Goal: Task Accomplishment & Management: Manage account settings

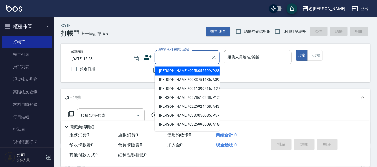
click at [204, 61] on input "顧客姓名/手機號碼/編號" at bounding box center [183, 56] width 52 height 9
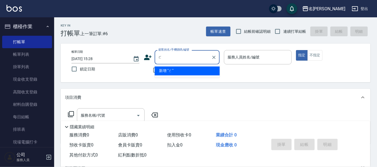
type input "1"
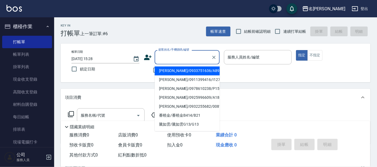
type input "ㄛ"
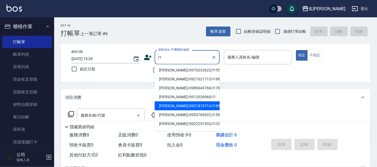
scroll to position [55, 0]
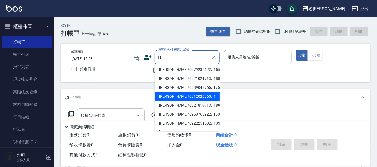
click at [206, 95] on li "[PERSON_NAME]/0912026960/I1" at bounding box center [186, 96] width 65 height 9
type input "[PERSON_NAME]/0912026960/I1"
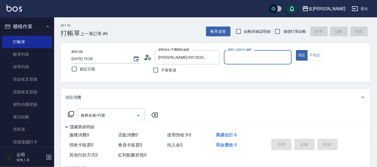
type input "Ada-9"
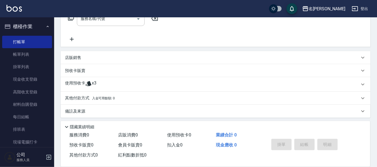
scroll to position [98, 0]
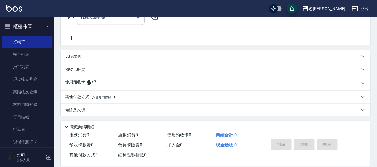
click at [95, 69] on div "預收卡販賣" at bounding box center [212, 70] width 294 height 6
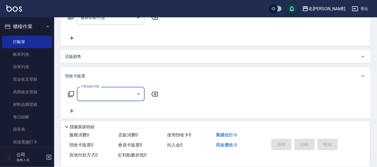
scroll to position [0, 0]
click at [68, 91] on icon at bounding box center [71, 94] width 6 height 6
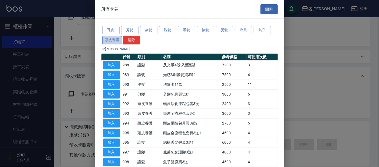
click at [115, 40] on button "頭皮養護" at bounding box center [112, 40] width 20 height 8
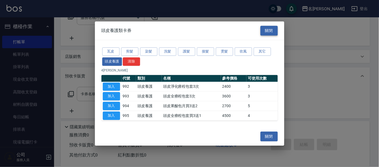
click at [274, 30] on button "關閉" at bounding box center [268, 31] width 17 height 10
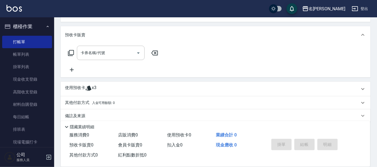
scroll to position [145, 0]
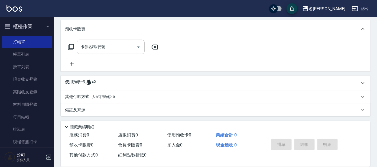
click at [72, 47] on icon at bounding box center [71, 47] width 6 height 6
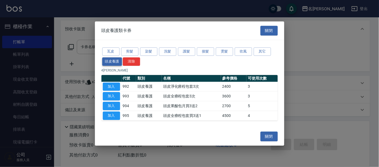
click at [110, 62] on button "頭皮養護" at bounding box center [112, 61] width 20 height 8
click at [113, 95] on button "加入" at bounding box center [111, 96] width 17 height 8
type input "頭皮全療程包套3次(993)"
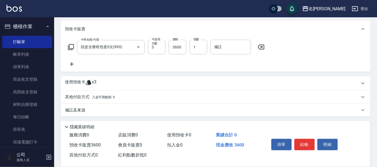
scroll to position [145, 0]
click at [123, 84] on div "使用預收卡 x3" at bounding box center [212, 83] width 294 height 8
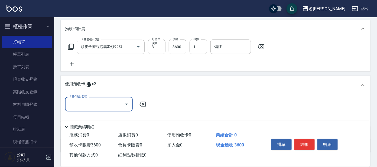
scroll to position [0, 0]
click at [121, 86] on div "使用預收卡 x3" at bounding box center [212, 85] width 294 height 8
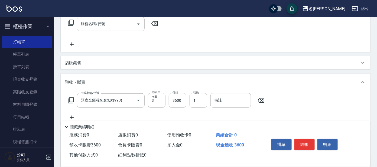
scroll to position [101, 0]
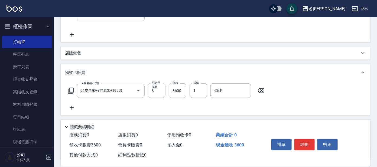
click at [74, 88] on icon at bounding box center [71, 90] width 6 height 6
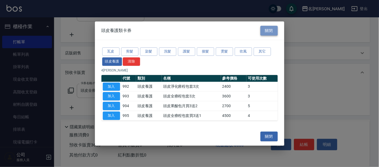
click at [268, 29] on button "關閉" at bounding box center [268, 31] width 17 height 10
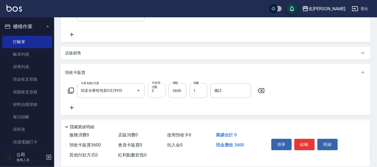
click at [158, 90] on input "3" at bounding box center [157, 90] width 18 height 15
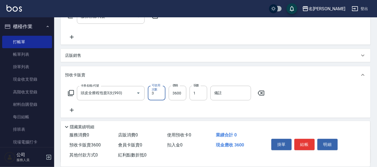
scroll to position [135, 0]
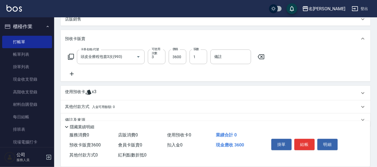
click at [262, 54] on icon at bounding box center [261, 57] width 14 height 6
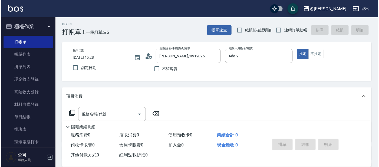
scroll to position [0, 0]
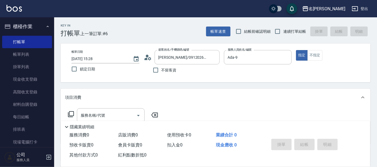
click at [70, 112] on icon at bounding box center [71, 114] width 6 height 6
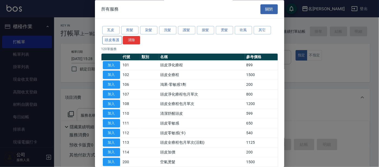
click at [118, 40] on button "頭皮養護" at bounding box center [112, 40] width 20 height 8
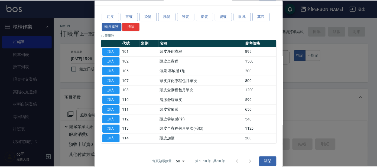
scroll to position [20, 0]
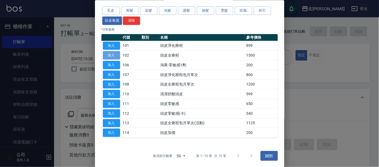
click at [110, 53] on button "加入" at bounding box center [111, 55] width 17 height 8
type input "頭皮全療程(102)"
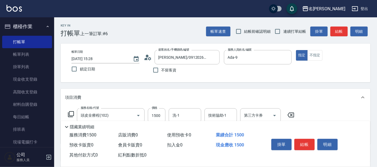
scroll to position [34, 0]
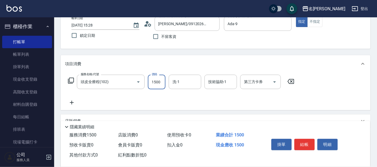
click at [161, 80] on input "1500" at bounding box center [157, 82] width 18 height 15
type input "1299"
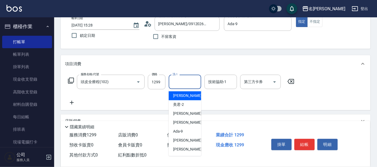
click at [190, 84] on input "洗-1" at bounding box center [185, 81] width 28 height 9
click at [190, 95] on div "云潔 -12" at bounding box center [185, 95] width 32 height 9
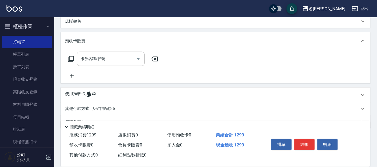
scroll to position [145, 0]
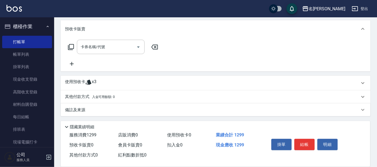
type input "云潔-12"
click at [69, 45] on icon at bounding box center [71, 47] width 6 height 6
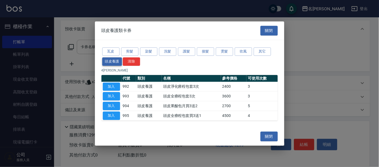
click at [110, 60] on button "頭皮養護" at bounding box center [112, 61] width 20 height 8
click at [114, 95] on button "加入" at bounding box center [111, 96] width 17 height 8
type input "頭皮全療程包套3次(993)"
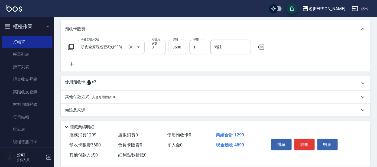
click at [123, 44] on input "頭皮全療程包套3次(993)" at bounding box center [103, 46] width 48 height 9
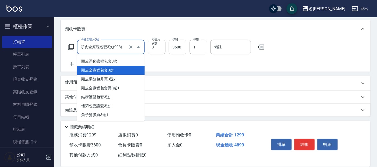
scroll to position [38, 0]
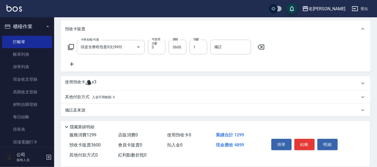
click at [167, 77] on div "使用預收卡 x3" at bounding box center [215, 83] width 309 height 15
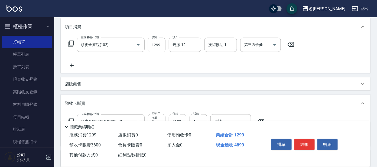
scroll to position [67, 0]
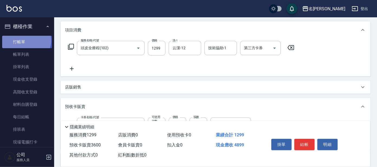
click at [25, 40] on link "打帳單" at bounding box center [27, 42] width 50 height 12
click at [38, 39] on link "打帳單" at bounding box center [27, 42] width 50 height 12
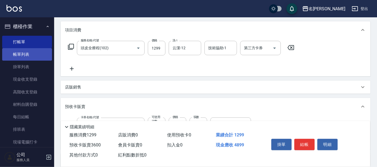
click at [41, 54] on link "帳單列表" at bounding box center [27, 54] width 50 height 12
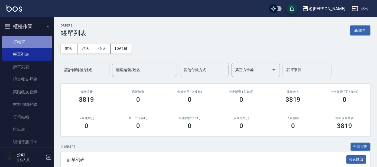
click at [35, 41] on link "打帳單" at bounding box center [27, 42] width 50 height 12
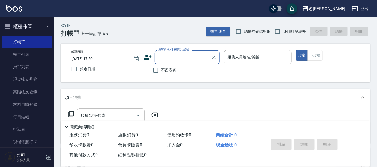
click at [186, 54] on input "顧客姓名/手機號碼/編號" at bounding box center [183, 56] width 52 height 9
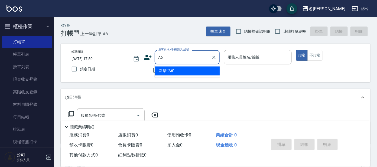
type input "A60"
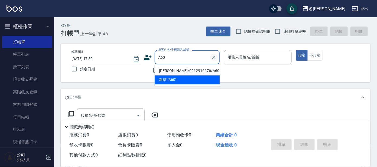
click at [216, 57] on icon "Clear" at bounding box center [213, 57] width 5 height 5
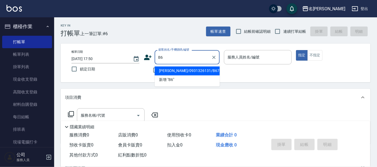
type input "B60"
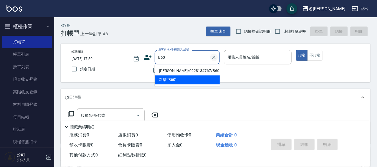
click at [215, 56] on icon "Clear" at bounding box center [213, 57] width 5 height 5
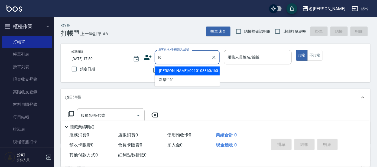
type input "I"
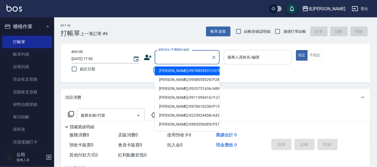
click at [245, 58] on input "服務人員姓名/編號" at bounding box center [257, 56] width 63 height 9
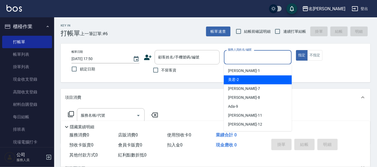
click at [253, 80] on div "美君 -2" at bounding box center [257, 79] width 68 height 9
type input "美君-2"
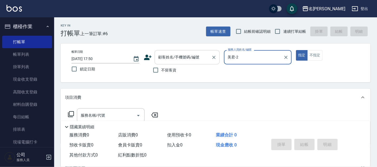
click at [185, 63] on div "顧客姓名/手機號碼/編號" at bounding box center [186, 57] width 65 height 14
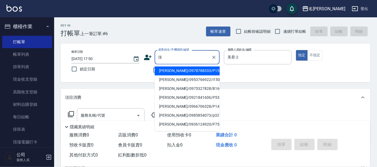
click at [192, 86] on li "[PERSON_NAME]/0975327828/B160" at bounding box center [186, 88] width 65 height 9
type input "[PERSON_NAME]/0975327828/B160"
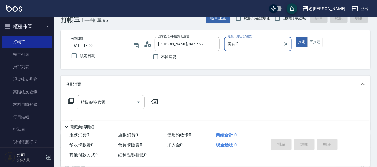
scroll to position [34, 0]
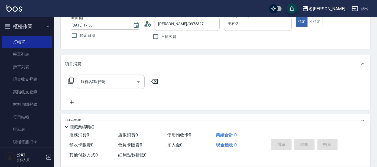
click at [72, 78] on icon at bounding box center [71, 81] width 6 height 6
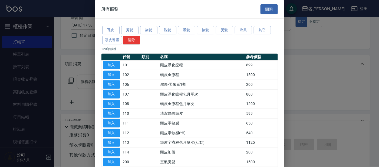
click at [166, 27] on button "洗髮" at bounding box center [167, 30] width 17 height 8
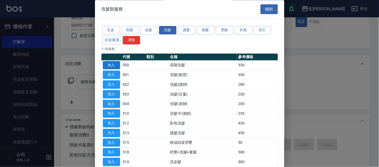
click at [115, 65] on button "加入" at bounding box center [111, 65] width 17 height 8
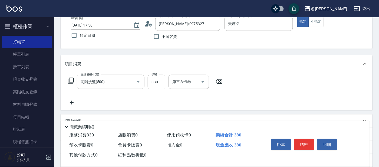
type input "高階洗髮(500)"
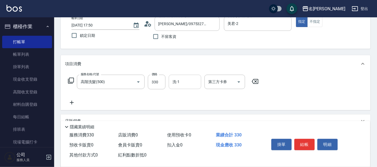
click at [183, 85] on input "洗-1" at bounding box center [185, 81] width 28 height 9
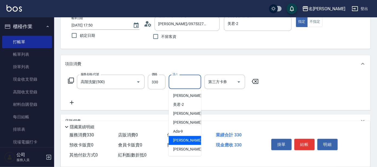
click at [178, 138] on span "[PERSON_NAME] -11" at bounding box center [190, 141] width 34 height 6
type input "[PERSON_NAME]-11"
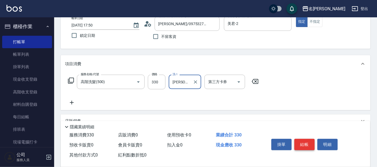
click at [301, 143] on button "結帳" at bounding box center [304, 144] width 20 height 11
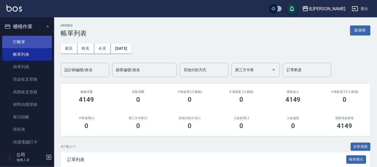
click at [20, 42] on link "打帳單" at bounding box center [27, 42] width 50 height 12
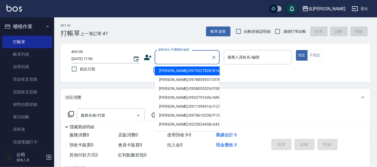
click at [176, 60] on input "顧客姓名/手機號碼/編號" at bounding box center [183, 56] width 52 height 9
type input "ㄣ"
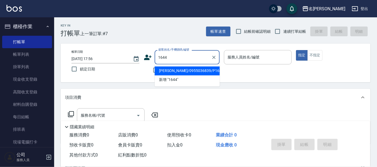
click at [175, 71] on li "[PERSON_NAME]/0955036839/P1644" at bounding box center [186, 71] width 65 height 9
type input "[PERSON_NAME]/0955036839/P1644"
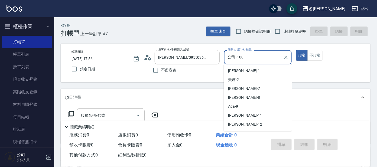
click at [239, 57] on input "公司 -100" at bounding box center [253, 56] width 55 height 9
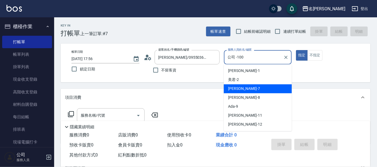
click at [232, 88] on span "[PERSON_NAME] -7" at bounding box center [244, 89] width 32 height 6
type input "[PERSON_NAME]-7"
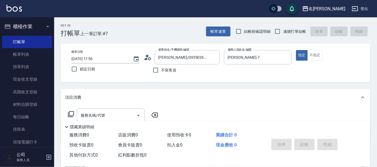
click at [71, 114] on icon at bounding box center [71, 114] width 6 height 6
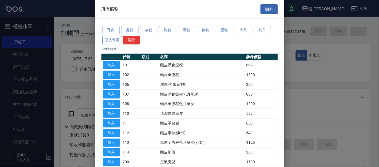
click at [117, 38] on button "頭皮養護" at bounding box center [112, 40] width 20 height 8
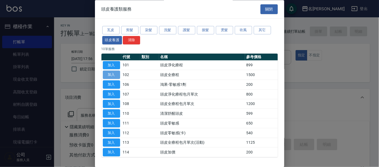
click at [112, 76] on button "加入" at bounding box center [111, 75] width 17 height 8
type input "頭皮全療程(102)"
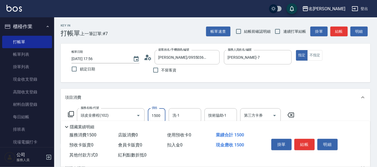
click at [163, 110] on input "1500" at bounding box center [157, 115] width 18 height 15
type input "1299"
click at [70, 115] on icon at bounding box center [71, 114] width 6 height 6
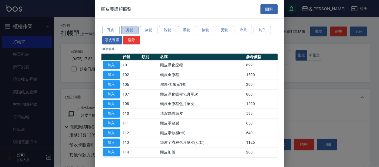
click at [130, 30] on button "剪髮" at bounding box center [129, 30] width 17 height 8
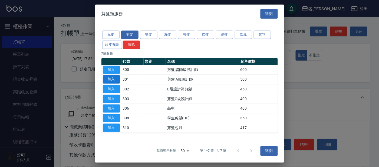
click at [112, 78] on button "加入" at bounding box center [111, 79] width 17 height 8
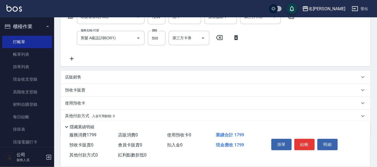
scroll to position [98, 0]
click at [302, 143] on button "結帳" at bounding box center [304, 144] width 20 height 11
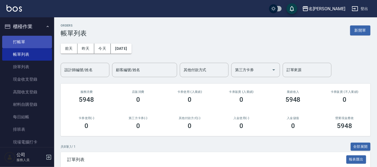
click at [22, 41] on link "打帳單" at bounding box center [27, 42] width 50 height 12
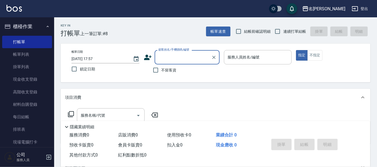
drag, startPoint x: 172, startPoint y: 54, endPoint x: 176, endPoint y: 53, distance: 4.1
click at [174, 54] on input "顧客姓名/手機號碼/編號" at bounding box center [183, 56] width 52 height 9
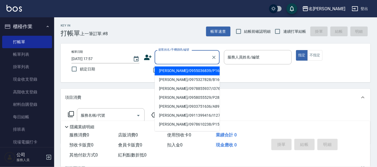
type input "P"
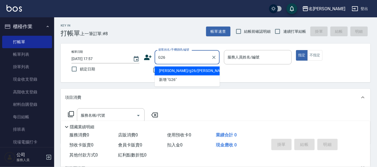
type input "[PERSON_NAME]/g26/[PERSON_NAME]"
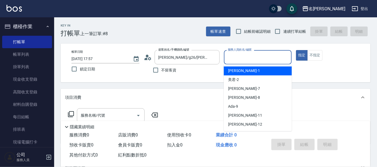
click at [250, 59] on input "服務人員姓名/編號" at bounding box center [257, 56] width 63 height 9
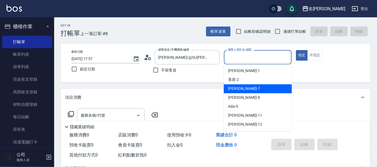
click at [231, 90] on span "[PERSON_NAME] -7" at bounding box center [244, 89] width 32 height 6
type input "[PERSON_NAME]-7"
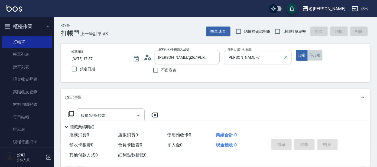
drag, startPoint x: 311, startPoint y: 53, endPoint x: 290, endPoint y: 60, distance: 21.8
click at [311, 53] on button "不指定" at bounding box center [314, 55] width 15 height 11
click at [70, 111] on icon at bounding box center [71, 114] width 6 height 6
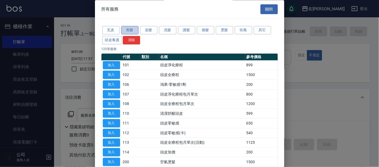
click at [131, 31] on button "剪髮" at bounding box center [129, 30] width 17 height 8
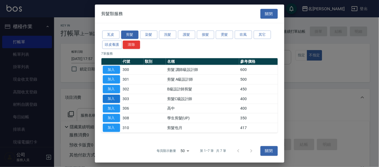
click at [111, 97] on button "加入" at bounding box center [111, 99] width 17 height 8
type input "剪髮C級設計師(303)"
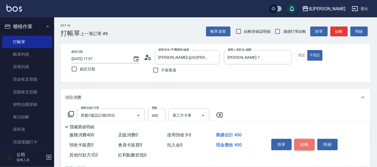
click at [304, 143] on button "結帳" at bounding box center [304, 144] width 20 height 11
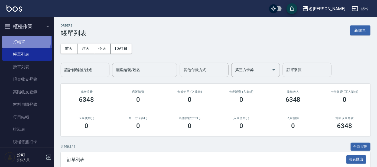
click at [20, 40] on link "打帳單" at bounding box center [27, 42] width 50 height 12
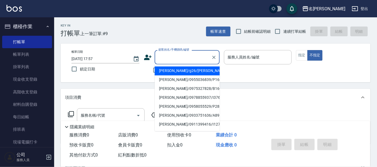
click at [179, 60] on input "顧客姓名/手機號碼/編號" at bounding box center [183, 56] width 52 height 9
drag, startPoint x: 171, startPoint y: 71, endPoint x: 174, endPoint y: 74, distance: 4.1
click at [171, 71] on li "[PERSON_NAME]/g26/[PERSON_NAME]" at bounding box center [186, 71] width 65 height 9
type input "[PERSON_NAME]/g26/[PERSON_NAME]"
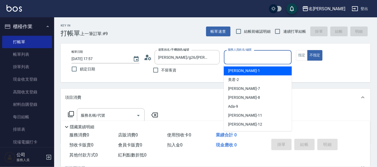
drag, startPoint x: 238, startPoint y: 53, endPoint x: 239, endPoint y: 57, distance: 4.3
click at [238, 53] on input "服務人員姓名/編號" at bounding box center [257, 56] width 63 height 9
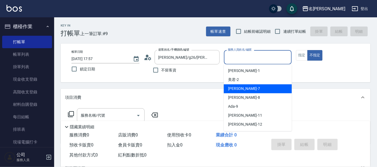
drag, startPoint x: 235, startPoint y: 89, endPoint x: 213, endPoint y: 83, distance: 22.9
click at [234, 88] on span "[PERSON_NAME] -7" at bounding box center [244, 89] width 32 height 6
type input "[PERSON_NAME]-7"
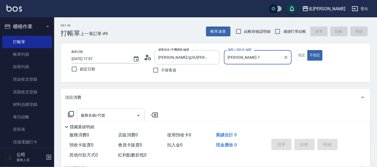
click at [115, 115] on input "服務名稱/代號" at bounding box center [106, 115] width 55 height 9
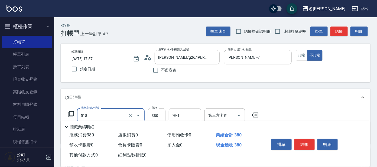
type input "舒壓+洗髮+養髮(518)"
click at [180, 112] on input "洗-1" at bounding box center [185, 115] width 28 height 9
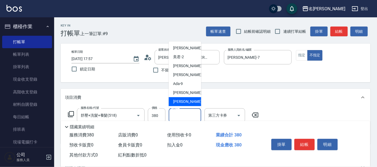
click at [180, 103] on span "云潔 -12" at bounding box center [190, 102] width 34 height 6
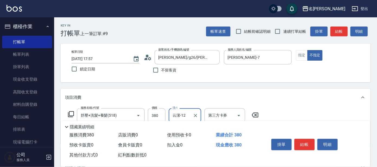
click at [179, 114] on input "云潔-12" at bounding box center [180, 115] width 19 height 9
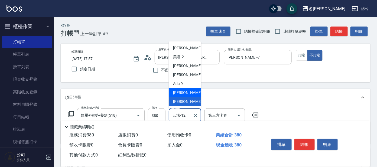
click at [176, 94] on span "[PERSON_NAME] -11" at bounding box center [190, 93] width 34 height 6
type input "[PERSON_NAME]-11"
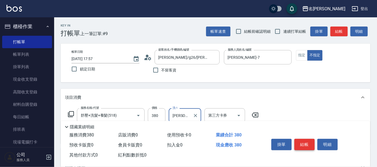
click at [307, 143] on button "結帳" at bounding box center [304, 144] width 20 height 11
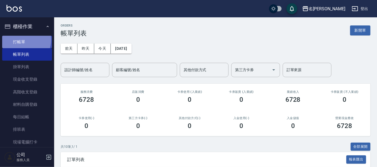
click at [21, 39] on link "打帳單" at bounding box center [27, 42] width 50 height 12
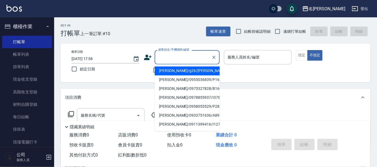
click at [178, 58] on input "顧客姓名/手機號碼/編號" at bounding box center [183, 56] width 52 height 9
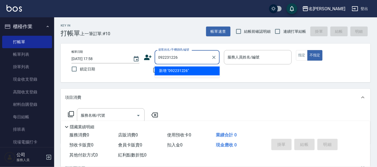
click at [187, 56] on input "092231226" at bounding box center [183, 56] width 52 height 9
click at [183, 57] on input "092231226" at bounding box center [183, 56] width 52 height 9
click at [181, 57] on input "092231226" at bounding box center [183, 56] width 52 height 9
click at [183, 59] on input "092231226" at bounding box center [183, 56] width 52 height 9
click at [179, 55] on input "092231226" at bounding box center [183, 56] width 52 height 9
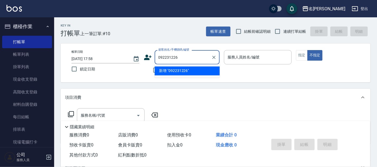
click at [181, 57] on input "092231226" at bounding box center [183, 56] width 52 height 9
click at [182, 73] on li "新增 "092231226"" at bounding box center [186, 71] width 65 height 9
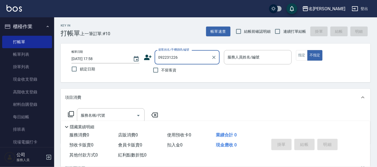
click at [182, 60] on input "092231226" at bounding box center [183, 56] width 52 height 9
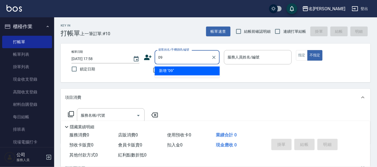
type input "0"
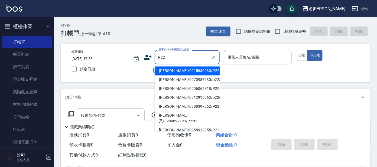
click at [173, 61] on input "P22" at bounding box center [183, 56] width 52 height 9
type input "P"
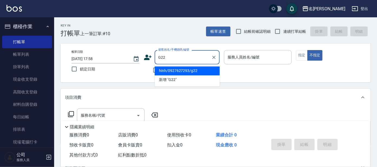
drag, startPoint x: 171, startPoint y: 70, endPoint x: 172, endPoint y: 67, distance: 3.2
click at [171, 70] on li "hinh/0927627293/g22" at bounding box center [186, 71] width 65 height 9
type input "hinh/0927627293/g22"
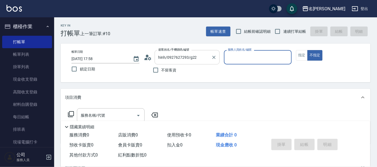
type input "[PERSON_NAME]-7"
click at [248, 57] on input "[PERSON_NAME]-7" at bounding box center [253, 56] width 55 height 9
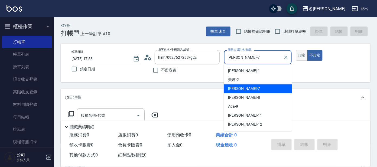
click at [303, 55] on button "指定" at bounding box center [302, 55] width 12 height 11
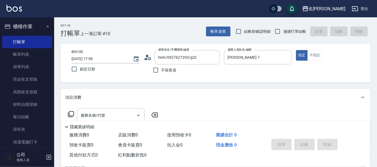
click at [72, 113] on icon at bounding box center [71, 114] width 6 height 6
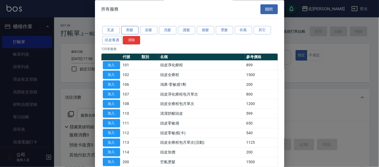
click at [128, 31] on button "剪髮" at bounding box center [129, 30] width 17 height 8
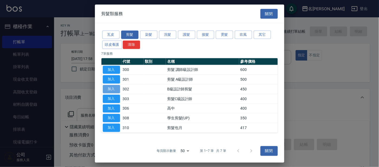
click at [114, 90] on button "加入" at bounding box center [111, 89] width 17 height 8
type input "B級設計師剪髮(302)"
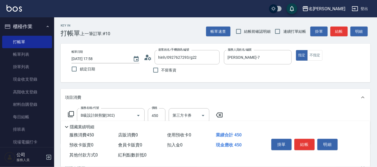
click at [72, 114] on icon at bounding box center [71, 114] width 6 height 6
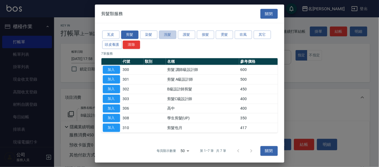
drag, startPoint x: 171, startPoint y: 35, endPoint x: 181, endPoint y: 39, distance: 10.1
click at [171, 35] on button "洗髮" at bounding box center [167, 35] width 17 height 8
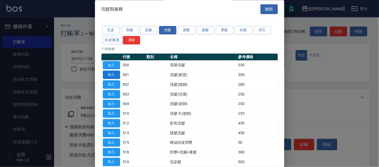
click at [115, 75] on button "加入" at bounding box center [111, 75] width 17 height 8
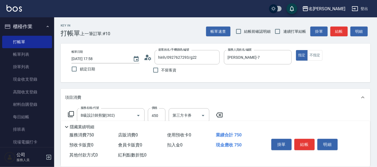
click at [71, 113] on icon at bounding box center [71, 114] width 6 height 6
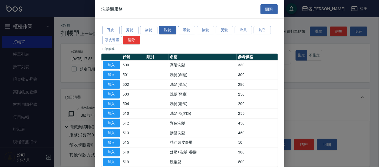
drag, startPoint x: 185, startPoint y: 30, endPoint x: 186, endPoint y: 33, distance: 3.0
click at [185, 33] on button "護髮" at bounding box center [186, 30] width 17 height 8
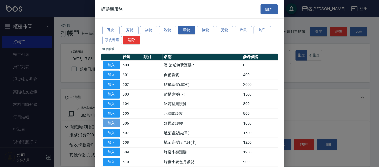
click at [114, 123] on button "加入" at bounding box center [111, 123] width 17 height 8
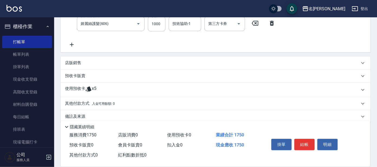
scroll to position [140, 0]
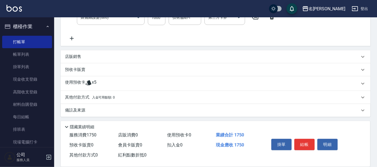
click at [82, 72] on div "預收卡販賣" at bounding box center [215, 69] width 309 height 13
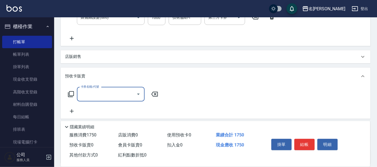
scroll to position [0, 0]
click at [71, 38] on icon at bounding box center [72, 39] width 4 height 4
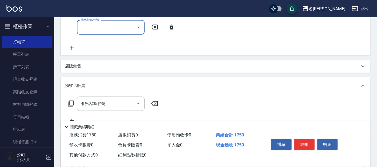
scroll to position [148, 0]
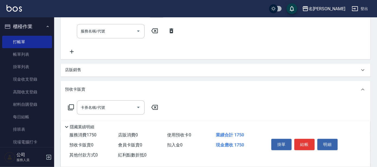
click at [364, 69] on icon at bounding box center [362, 70] width 6 height 6
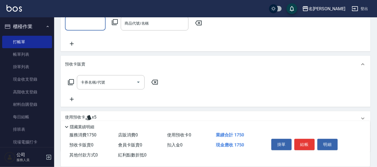
scroll to position [212, 0]
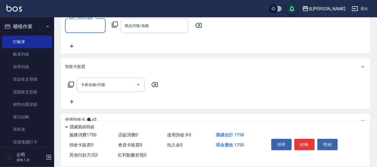
click at [198, 25] on icon at bounding box center [198, 25] width 6 height 5
click at [199, 25] on icon at bounding box center [199, 25] width 14 height 6
click at [155, 84] on icon at bounding box center [155, 84] width 14 height 6
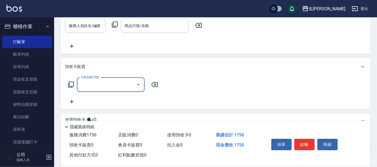
scroll to position [249, 0]
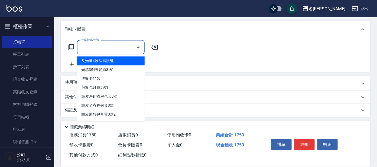
click at [89, 46] on input "卡券名稱/代號" at bounding box center [106, 47] width 55 height 9
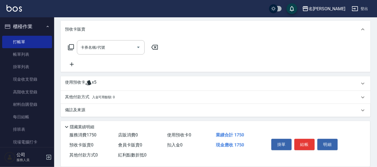
click at [71, 47] on icon at bounding box center [71, 47] width 6 height 6
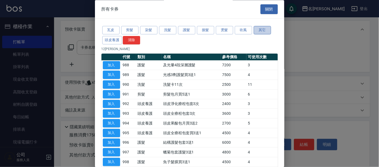
click at [264, 28] on button "其它" at bounding box center [262, 30] width 17 height 8
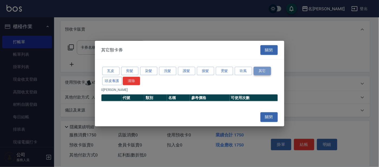
click at [259, 71] on button "其它" at bounding box center [262, 71] width 17 height 8
click at [267, 51] on button "關閉" at bounding box center [268, 50] width 17 height 10
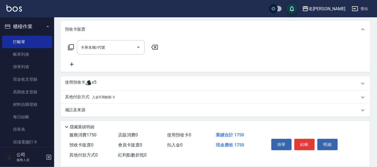
click at [155, 46] on icon at bounding box center [155, 47] width 14 height 6
click at [71, 65] on icon at bounding box center [72, 64] width 14 height 6
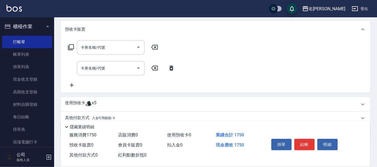
click at [170, 68] on icon at bounding box center [171, 68] width 4 height 5
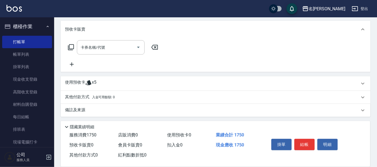
click at [156, 47] on icon at bounding box center [155, 47] width 14 height 6
click at [129, 136] on span "店販消費 0" at bounding box center [128, 134] width 20 height 5
click at [124, 134] on span "店販消費 0" at bounding box center [128, 134] width 20 height 5
click at [65, 126] on icon at bounding box center [66, 127] width 3 height 2
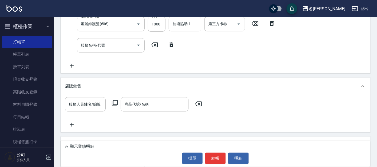
scroll to position [122, 0]
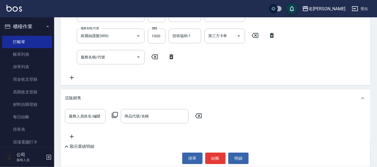
click at [172, 56] on icon at bounding box center [171, 56] width 4 height 5
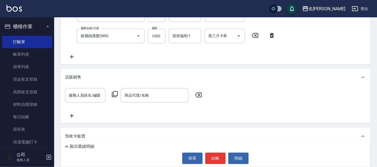
click at [75, 77] on p "店販銷售" at bounding box center [73, 77] width 16 height 6
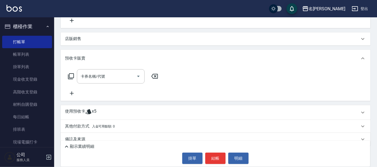
scroll to position [166, 0]
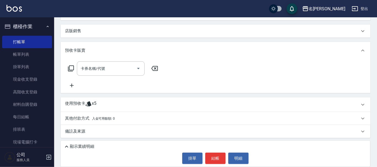
click at [78, 29] on p "店販銷售" at bounding box center [73, 31] width 16 height 6
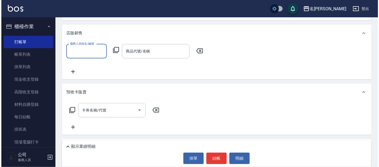
scroll to position [0, 0]
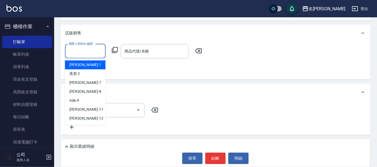
click at [81, 48] on input "服務人員姓名/編號" at bounding box center [85, 51] width 36 height 9
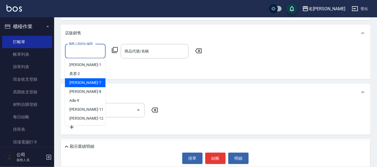
click at [79, 82] on span "[PERSON_NAME] -7" at bounding box center [85, 83] width 32 height 6
type input "[PERSON_NAME]-7"
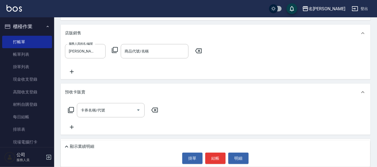
click at [113, 47] on icon at bounding box center [115, 50] width 6 height 6
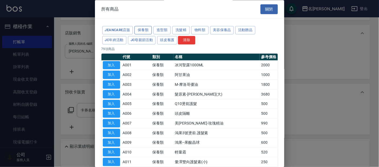
click at [141, 28] on button "保養類" at bounding box center [142, 30] width 17 height 8
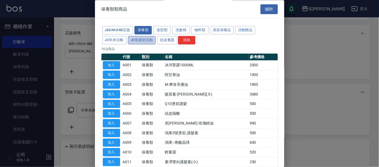
click at [141, 41] on button "JC母親節活動" at bounding box center [142, 40] width 28 height 8
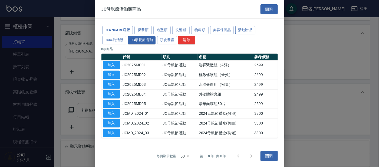
click at [248, 32] on button "活動贈品" at bounding box center [245, 30] width 20 height 8
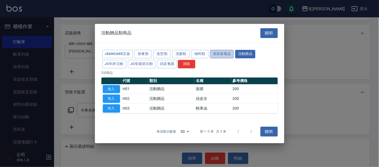
drag, startPoint x: 220, startPoint y: 56, endPoint x: 223, endPoint y: 56, distance: 3.2
click at [223, 56] on button "美容保養品" at bounding box center [222, 54] width 24 height 8
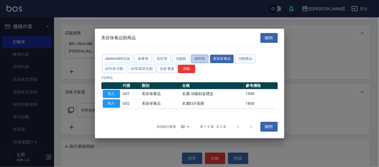
click at [195, 60] on button "物料類" at bounding box center [199, 59] width 17 height 8
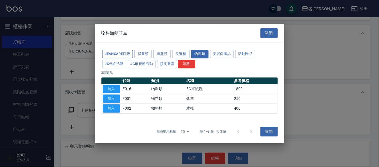
click at [124, 54] on button "JeanCare店販" at bounding box center [117, 54] width 31 height 8
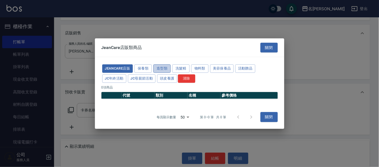
click at [161, 69] on button "造型類" at bounding box center [161, 68] width 17 height 8
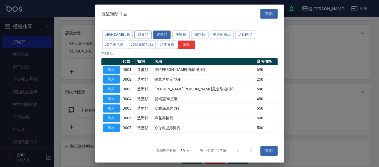
click at [144, 35] on button "保養類" at bounding box center [142, 35] width 17 height 8
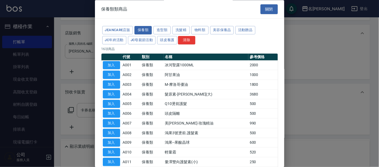
click at [281, 64] on div "JeanCare店販 保養類 造型類 洗髮精 物料類 美容保養品 活動贈品 JC年終活動 JC母親節活動 頭皮養護 清除 16 項商品 代號 類別 名稱 參考…" at bounding box center [189, 120] width 189 height 203
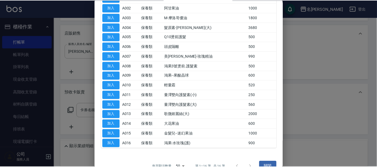
scroll to position [78, 0]
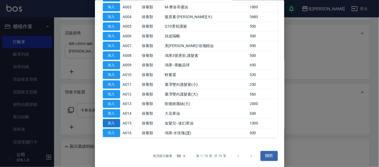
click at [111, 122] on button "加入" at bounding box center [111, 123] width 17 height 8
type input "金髮兒--迷幻果油"
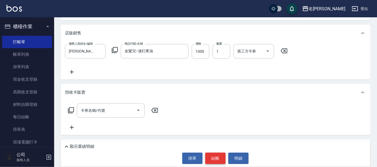
click at [214, 158] on button "結帳" at bounding box center [215, 158] width 20 height 11
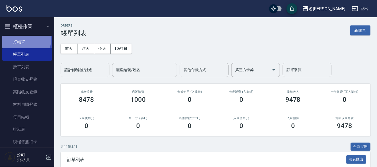
click at [18, 40] on link "打帳單" at bounding box center [27, 42] width 50 height 12
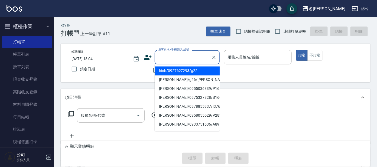
click at [191, 54] on input "顧客姓名/手機號碼/編號" at bounding box center [183, 56] width 52 height 9
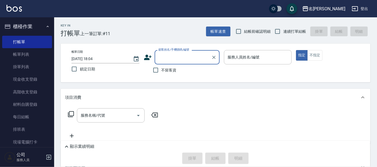
click at [171, 54] on input "顧客姓名/手機號碼/編號" at bounding box center [183, 56] width 52 height 9
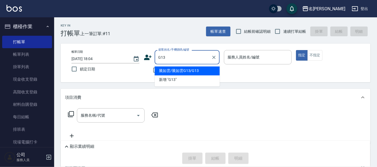
type input "騰如雲/騰如雲G13/G13"
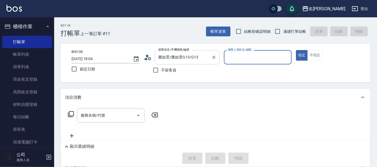
type input "[PERSON_NAME]-7"
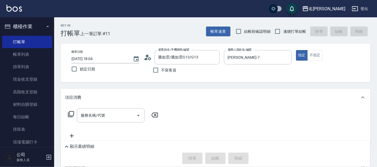
click at [70, 112] on icon at bounding box center [71, 114] width 6 height 6
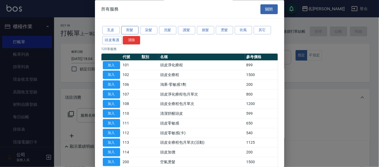
click at [131, 27] on button "剪髮" at bounding box center [129, 30] width 17 height 8
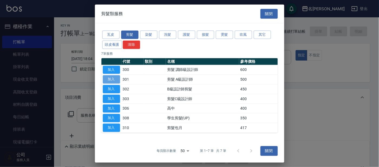
click at [108, 79] on button "加入" at bounding box center [111, 79] width 17 height 8
type input "剪髮 A級設計師(301)"
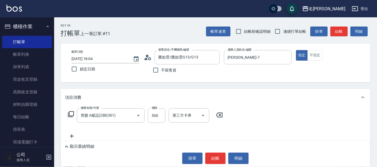
click at [72, 111] on icon at bounding box center [71, 114] width 6 height 6
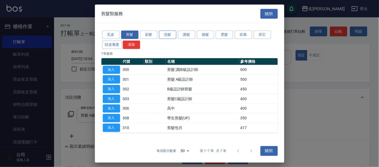
click at [167, 34] on button "洗髮" at bounding box center [167, 35] width 17 height 8
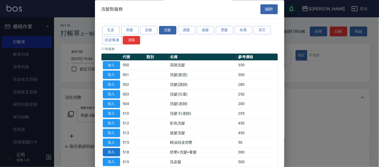
click at [107, 153] on button "加入" at bounding box center [111, 152] width 17 height 8
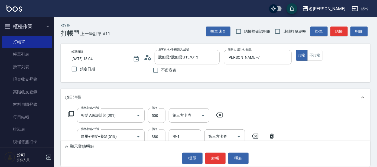
click at [161, 136] on input "380" at bounding box center [157, 136] width 18 height 15
type input "300"
click at [71, 111] on icon at bounding box center [71, 114] width 6 height 6
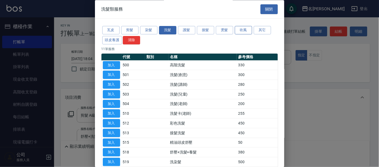
click at [243, 31] on button "吹風" at bounding box center [243, 30] width 17 height 8
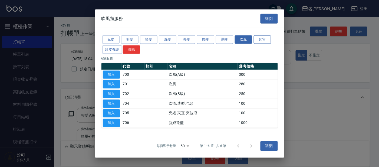
drag, startPoint x: 265, startPoint y: 38, endPoint x: 268, endPoint y: 40, distance: 3.4
click at [268, 40] on button "其它" at bounding box center [262, 39] width 17 height 8
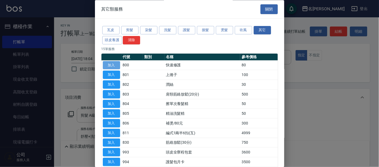
click at [106, 64] on button "加入" at bounding box center [111, 65] width 17 height 8
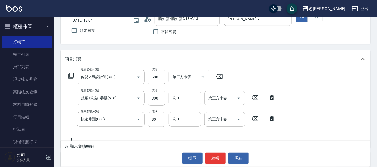
scroll to position [57, 0]
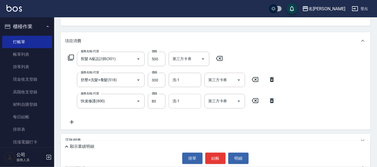
click at [180, 101] on input "洗-1" at bounding box center [185, 100] width 28 height 9
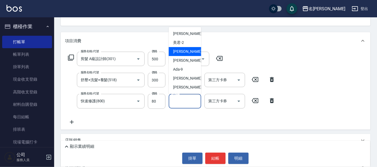
click at [177, 50] on span "[PERSON_NAME] -7" at bounding box center [189, 52] width 32 height 6
type input "[PERSON_NAME]-7"
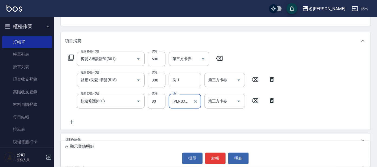
drag, startPoint x: 213, startPoint y: 156, endPoint x: 212, endPoint y: 152, distance: 4.4
click at [212, 155] on button "結帳" at bounding box center [215, 158] width 20 height 11
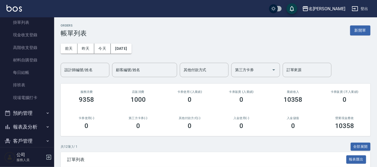
scroll to position [65, 0]
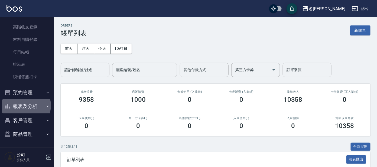
click at [22, 105] on button "報表及分析" at bounding box center [27, 106] width 50 height 14
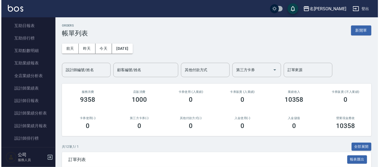
scroll to position [204, 0]
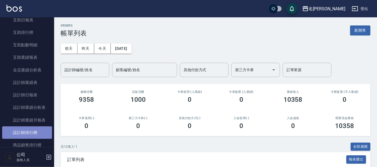
click at [32, 133] on link "設計師排行榜" at bounding box center [27, 132] width 50 height 12
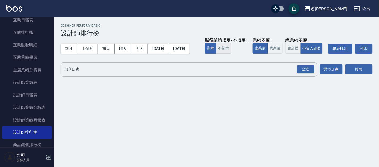
click at [216, 54] on button "不顯示" at bounding box center [223, 48] width 15 height 11
click at [268, 54] on button "實業績" at bounding box center [275, 48] width 15 height 11
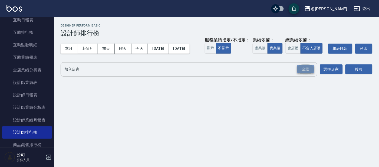
click at [306, 74] on div "全選" at bounding box center [305, 69] width 17 height 8
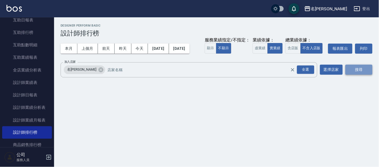
click at [352, 75] on button "搜尋" at bounding box center [358, 70] width 27 height 10
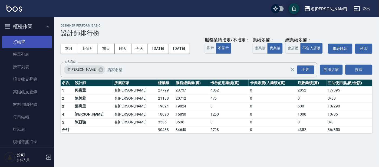
click at [22, 40] on link "打帳單" at bounding box center [27, 42] width 50 height 12
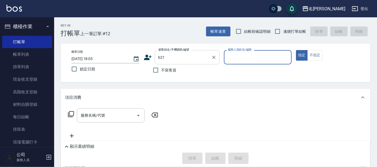
click at [186, 52] on div "b21 顧客姓名/手機號碼/編號" at bounding box center [186, 57] width 65 height 14
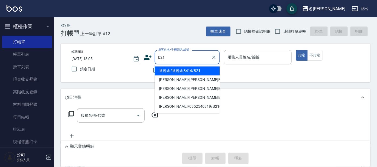
click at [189, 71] on li "番曉金/番曉金B414/B21" at bounding box center [186, 71] width 65 height 9
type input "番曉金/番曉金B414/B21"
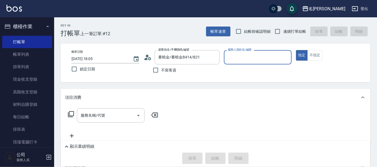
type input "美君-2"
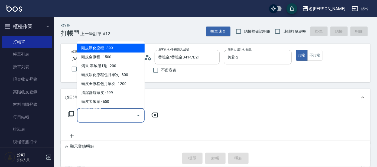
click at [118, 114] on input "服務名稱/代號" at bounding box center [106, 115] width 55 height 9
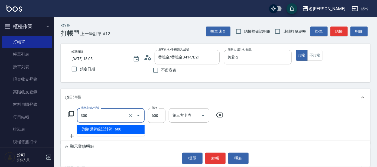
click at [102, 119] on input "300" at bounding box center [103, 115] width 48 height 9
click at [107, 130] on span "剪髮 講師級設計師 - 600" at bounding box center [111, 129] width 68 height 9
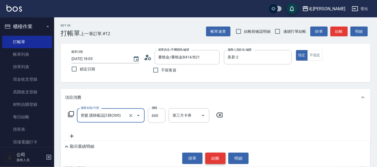
type input "剪髮 講師級設計師(300)"
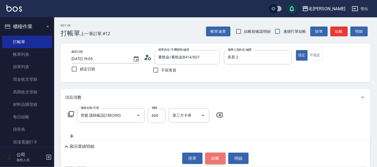
click at [210, 157] on button "結帳" at bounding box center [215, 158] width 20 height 11
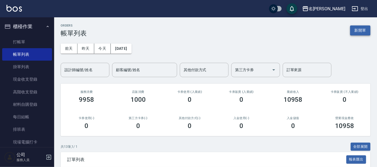
click at [356, 29] on button "新開單" at bounding box center [360, 30] width 20 height 10
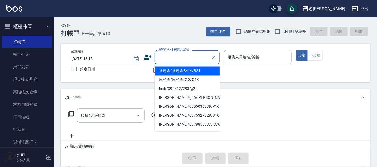
drag, startPoint x: 191, startPoint y: 59, endPoint x: 190, endPoint y: 65, distance: 6.9
click at [190, 60] on input "顧客姓名/手機號碼/編號" at bounding box center [183, 56] width 52 height 9
click at [191, 72] on li "番曉金/番曉金B414/B21" at bounding box center [186, 71] width 65 height 9
type input "番曉金/番曉金B414/B21"
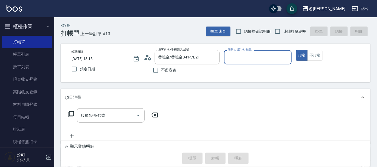
type input "美君-2"
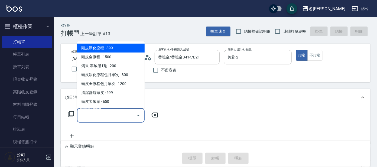
click at [111, 113] on input "服務名稱/代號" at bounding box center [106, 115] width 55 height 9
click at [114, 51] on span "頭皮淨化療程 - 899" at bounding box center [111, 48] width 68 height 9
type input "頭皮淨化療程(101)"
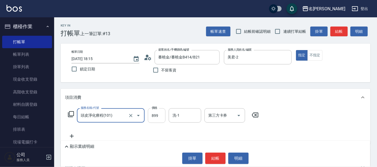
click at [160, 113] on input "899" at bounding box center [157, 115] width 18 height 15
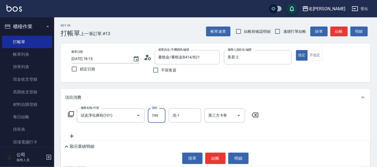
type input "799"
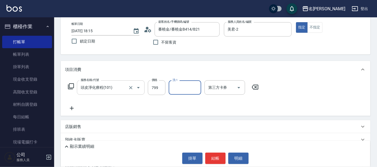
scroll to position [34, 0]
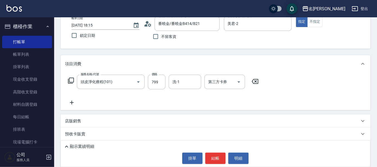
click at [72, 100] on icon at bounding box center [72, 102] width 14 height 6
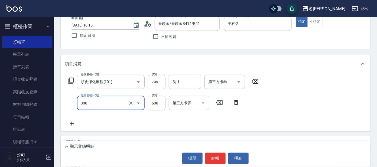
drag, startPoint x: 94, startPoint y: 100, endPoint x: 95, endPoint y: 106, distance: 5.6
click at [94, 101] on input "300" at bounding box center [103, 102] width 48 height 9
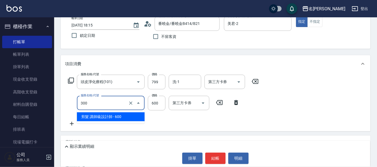
drag, startPoint x: 97, startPoint y: 114, endPoint x: 119, endPoint y: 114, distance: 21.4
click at [98, 114] on span "剪髮 講師級設計師 - 600" at bounding box center [111, 116] width 68 height 9
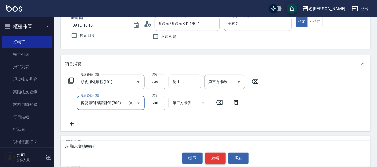
type input "剪髮 講師級設計師(300)"
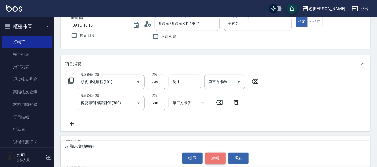
click at [215, 158] on button "結帳" at bounding box center [215, 158] width 20 height 11
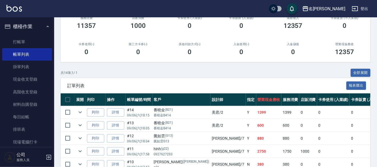
scroll to position [18, 0]
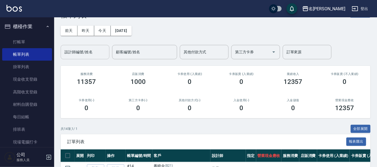
click at [72, 56] on input "設計師編號/姓名" at bounding box center [85, 51] width 44 height 9
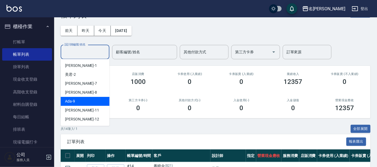
click at [86, 100] on div "Ada -9" at bounding box center [85, 101] width 49 height 9
type input "Ada-9"
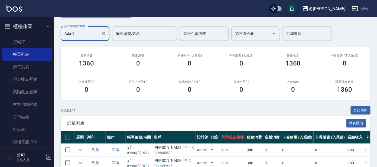
scroll to position [65, 0]
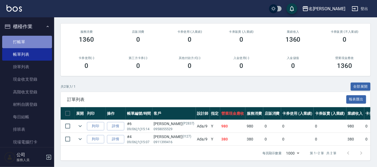
click at [34, 41] on link "打帳單" at bounding box center [27, 42] width 50 height 12
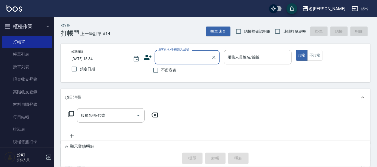
click at [170, 56] on input "顧客姓名/手機號碼/編號" at bounding box center [183, 56] width 52 height 9
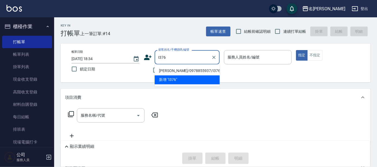
click at [197, 70] on li "[PERSON_NAME]/0978855937/I376" at bounding box center [186, 71] width 65 height 9
type input "[PERSON_NAME]/0978855937/I376"
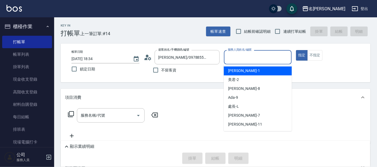
click at [240, 57] on input "服務人員姓名/編號" at bounding box center [257, 56] width 63 height 9
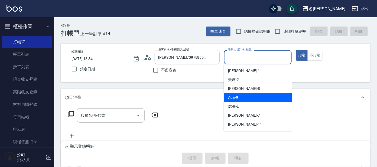
click at [250, 97] on div "Ada -9" at bounding box center [257, 97] width 68 height 9
type input "Ada-9"
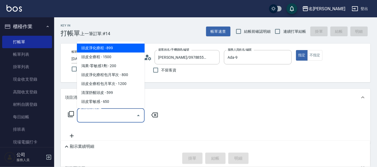
click at [123, 116] on input "服務名稱/代號" at bounding box center [106, 115] width 55 height 9
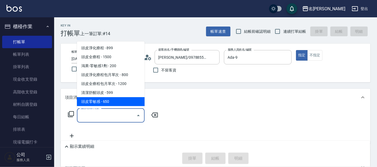
click at [97, 103] on span "頭皮零敏感 - 650" at bounding box center [111, 101] width 68 height 9
type input "頭皮零敏感(111)"
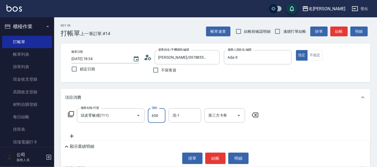
click at [159, 114] on input "650" at bounding box center [157, 115] width 18 height 15
type input "600"
click at [187, 116] on input "洗-1" at bounding box center [185, 115] width 28 height 9
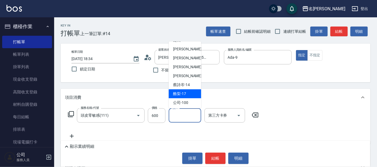
scroll to position [44, 0]
click at [181, 92] on span "酪梨 -17" at bounding box center [179, 93] width 13 height 6
type input "酪梨-17"
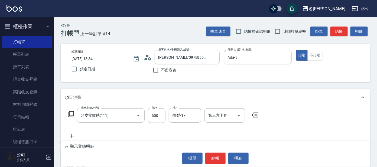
click at [69, 115] on icon at bounding box center [71, 114] width 6 height 6
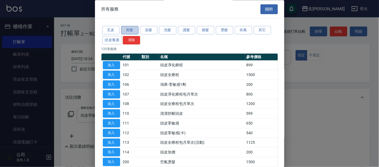
click at [133, 27] on button "剪髮" at bounding box center [129, 30] width 17 height 8
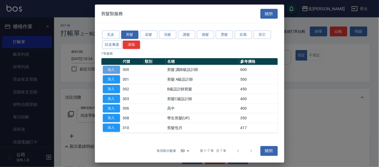
click at [111, 72] on button "加入" at bounding box center [111, 69] width 17 height 8
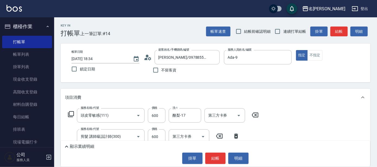
click at [71, 113] on icon at bounding box center [71, 114] width 6 height 6
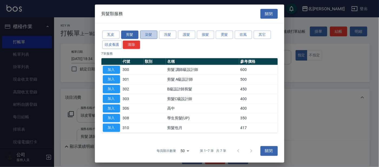
click at [145, 32] on button "染髮" at bounding box center [148, 35] width 17 height 8
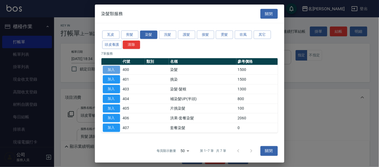
click at [112, 68] on button "加入" at bounding box center [111, 69] width 17 height 8
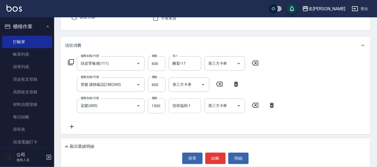
scroll to position [67, 0]
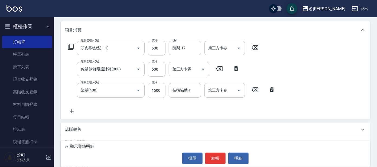
click at [164, 90] on input "1500" at bounding box center [157, 90] width 18 height 15
type input "1700"
click at [179, 90] on input "技術協助-1" at bounding box center [185, 89] width 28 height 9
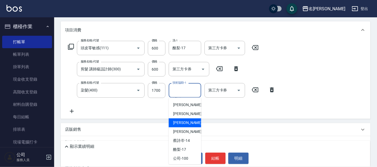
scroll to position [45, 0]
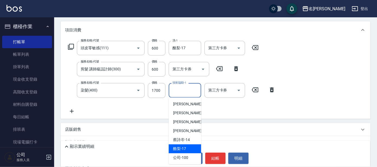
click at [184, 144] on div "酪梨 -17" at bounding box center [185, 148] width 32 height 9
type input "酪梨-17"
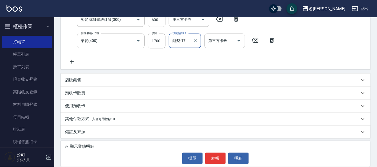
scroll to position [117, 0]
click at [104, 80] on div "店販銷售" at bounding box center [212, 80] width 294 height 6
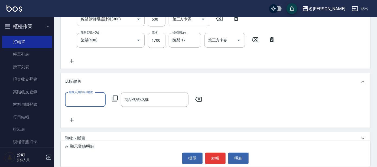
scroll to position [0, 0]
click at [94, 101] on input "服務人員姓名/編號" at bounding box center [85, 99] width 36 height 9
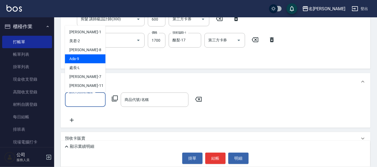
click at [82, 61] on div "Ada -9" at bounding box center [85, 58] width 41 height 9
type input "Ada-9"
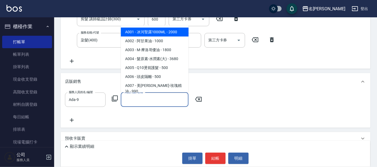
click at [142, 98] on input "商品代號/名稱" at bounding box center [154, 99] width 63 height 9
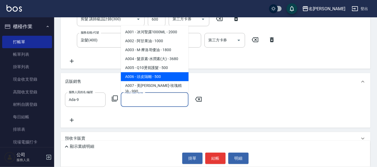
click at [148, 77] on span "A006 - 頭皮隔離 - 500" at bounding box center [155, 76] width 68 height 9
type input "頭皮隔離"
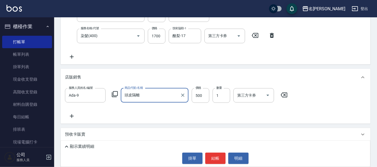
scroll to position [164, 0]
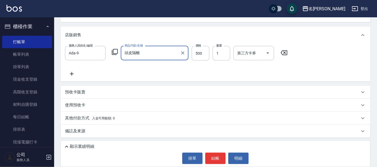
drag, startPoint x: 216, startPoint y: 154, endPoint x: 213, endPoint y: 152, distance: 2.9
click at [215, 153] on button "結帳" at bounding box center [215, 158] width 20 height 11
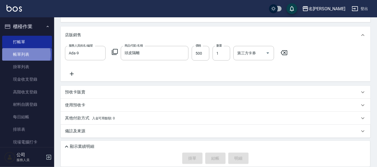
click at [25, 55] on link "帳單列表" at bounding box center [27, 54] width 50 height 12
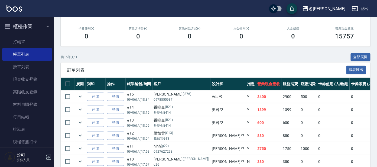
scroll to position [101, 0]
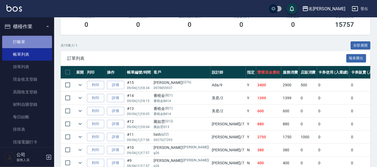
click at [43, 46] on link "打帳單" at bounding box center [27, 42] width 50 height 12
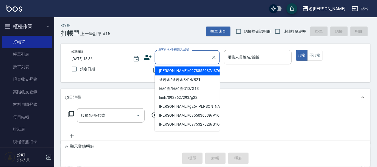
click at [174, 57] on input "顧客姓名/手機號碼/編號" at bounding box center [183, 56] width 52 height 9
click at [193, 105] on li "[PERSON_NAME]/0988339341/P757" at bounding box center [186, 106] width 65 height 9
type input "[PERSON_NAME]/0988339341/P757"
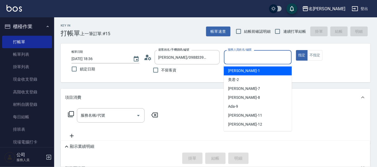
click at [239, 57] on input "服務人員姓名/編號" at bounding box center [257, 56] width 63 height 9
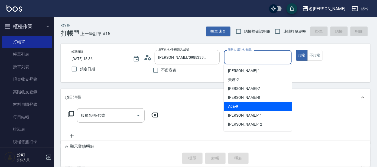
click at [243, 106] on div "Ada -9" at bounding box center [257, 106] width 68 height 9
type input "Ada-9"
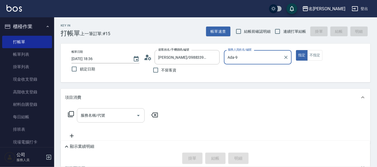
click at [107, 116] on input "服務名稱/代號" at bounding box center [106, 115] width 55 height 9
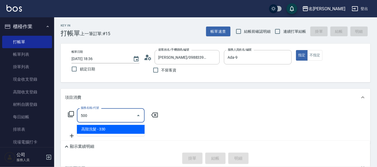
click at [112, 127] on span "高階洗髮 - 330" at bounding box center [111, 129] width 68 height 9
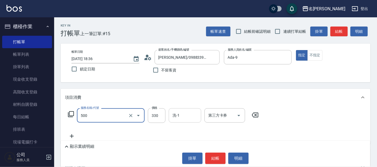
type input "高階洗髮(500)"
click at [176, 114] on input "洗-1" at bounding box center [185, 115] width 28 height 9
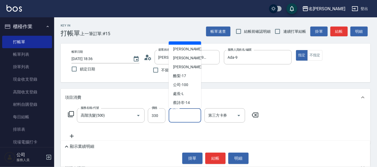
scroll to position [44, 0]
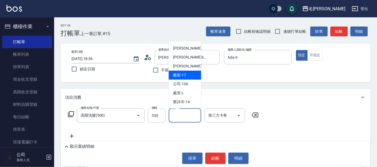
click at [183, 74] on span "酪梨 -17" at bounding box center [179, 75] width 13 height 6
type input "酪梨-17"
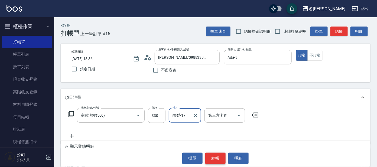
click at [219, 154] on button "結帳" at bounding box center [215, 158] width 20 height 11
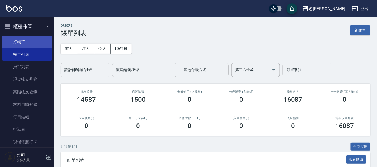
click at [38, 42] on link "打帳單" at bounding box center [27, 42] width 50 height 12
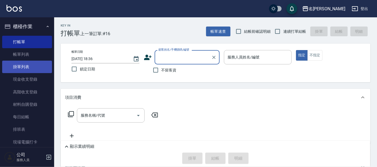
click at [42, 70] on link "掛單列表" at bounding box center [27, 67] width 50 height 12
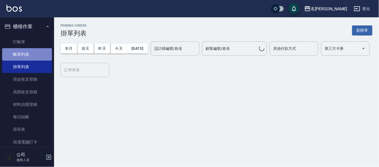
click at [40, 53] on link "帳單列表" at bounding box center [27, 54] width 50 height 12
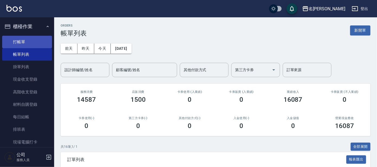
click at [26, 39] on link "打帳單" at bounding box center [27, 42] width 50 height 12
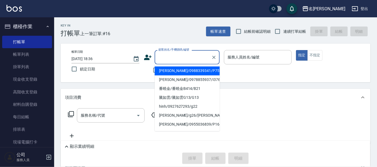
drag, startPoint x: 180, startPoint y: 60, endPoint x: 177, endPoint y: 59, distance: 3.0
click at [178, 60] on input "顧客姓名/手機號碼/編號" at bounding box center [183, 56] width 52 height 9
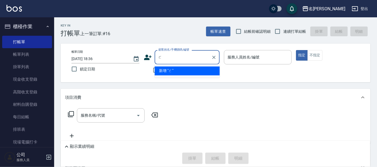
type input "1"
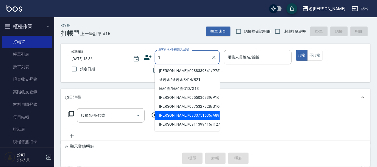
click at [156, 58] on div "1 顧客姓名/手機號碼/編號" at bounding box center [186, 57] width 65 height 14
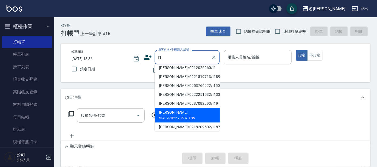
scroll to position [67, 0]
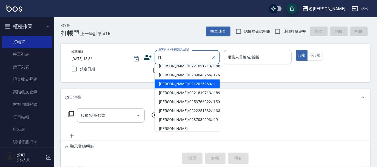
click at [193, 86] on li "[PERSON_NAME]/0912026960/I1" at bounding box center [186, 84] width 65 height 9
type input "[PERSON_NAME]/0912026960/I1"
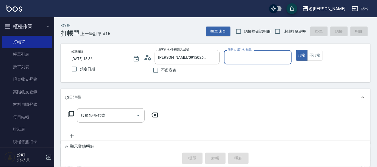
type input "Ada-9"
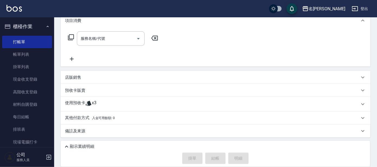
click at [141, 107] on div "使用預收卡 x3" at bounding box center [212, 104] width 294 height 8
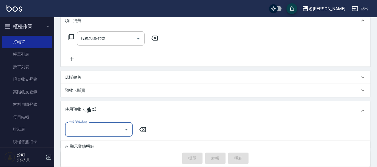
scroll to position [0, 0]
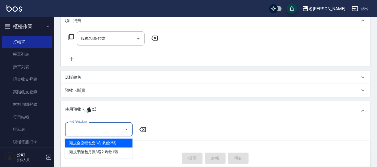
click at [113, 129] on input "卡券代號/名稱" at bounding box center [94, 129] width 55 height 9
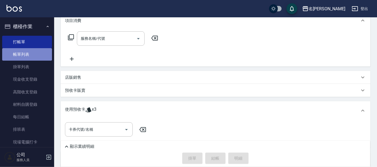
click at [29, 55] on link "帳單列表" at bounding box center [27, 54] width 50 height 12
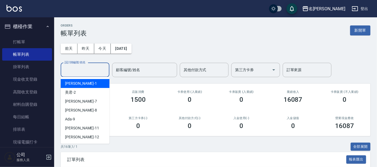
click at [100, 72] on input "設計師編號/姓名" at bounding box center [85, 69] width 44 height 9
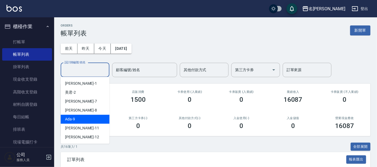
click at [97, 117] on div "Ada -9" at bounding box center [85, 119] width 49 height 9
type input "Ada-9"
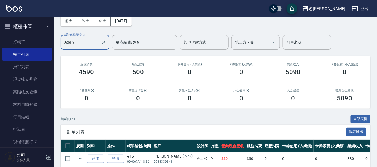
scroll to position [91, 0]
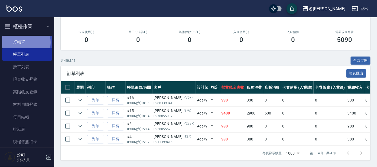
click at [22, 42] on link "打帳單" at bounding box center [27, 42] width 50 height 12
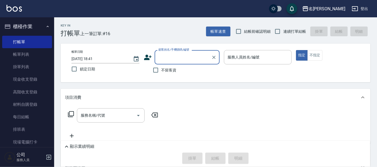
click at [164, 60] on input "顧客姓名/手機號碼/編號" at bounding box center [183, 56] width 52 height 9
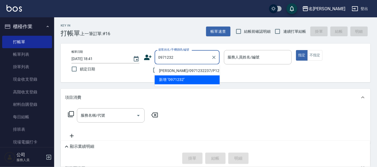
click at [184, 73] on li "[PERSON_NAME]/0971232237/P1262" at bounding box center [186, 71] width 65 height 9
type input "[PERSON_NAME]/0971232237/P1262"
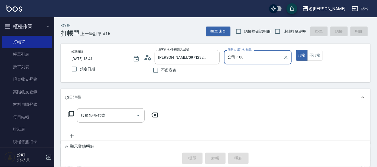
click at [253, 58] on input "公司 -100" at bounding box center [253, 56] width 55 height 9
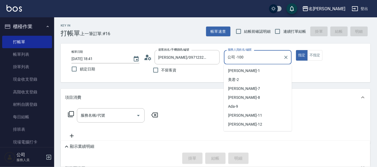
scroll to position [24, 0]
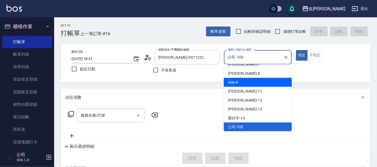
click at [248, 84] on div "Ada -9" at bounding box center [257, 82] width 68 height 9
type input "Ada-9"
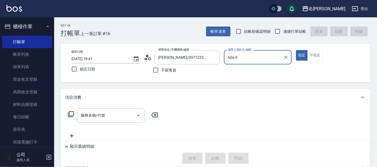
click at [72, 113] on icon at bounding box center [71, 114] width 6 height 6
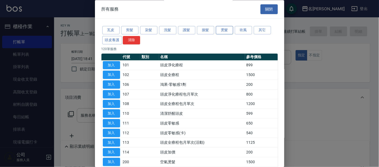
click at [224, 29] on button "燙髮" at bounding box center [224, 30] width 17 height 8
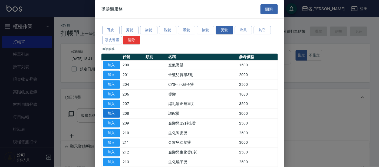
click at [116, 113] on button "加入" at bounding box center [111, 114] width 17 height 8
type input "調配燙(208)"
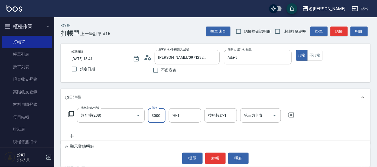
click at [151, 114] on input "3000" at bounding box center [157, 115] width 18 height 15
type input "3500"
click at [191, 113] on input "洗-1" at bounding box center [185, 115] width 28 height 9
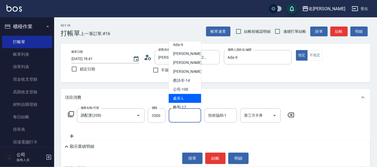
scroll to position [44, 0]
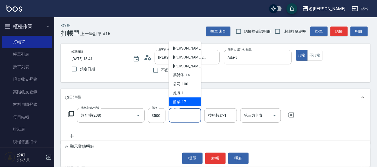
click at [186, 100] on div "酪梨 -17" at bounding box center [185, 101] width 32 height 9
type input "酪梨-17"
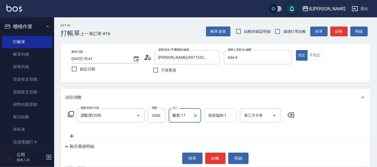
click at [216, 113] on div "技術協助-1 技術協助-1" at bounding box center [220, 115] width 32 height 14
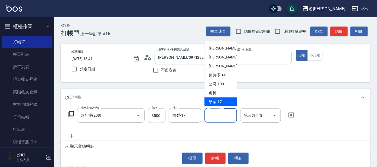
click at [218, 102] on span "酪梨 -17" at bounding box center [215, 102] width 13 height 6
type input "酪梨-17"
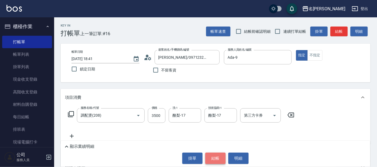
click at [213, 156] on button "結帳" at bounding box center [215, 158] width 20 height 11
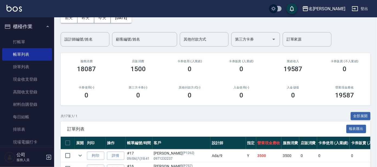
scroll to position [67, 0]
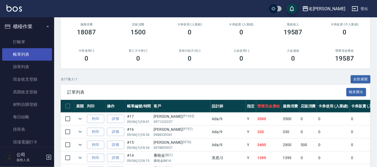
click at [19, 52] on link "帳單列表" at bounding box center [27, 54] width 50 height 12
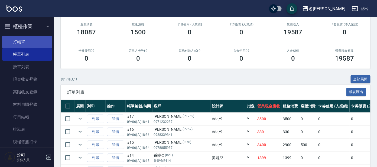
click at [13, 42] on link "打帳單" at bounding box center [27, 42] width 50 height 12
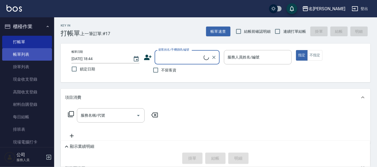
click at [17, 54] on link "帳單列表" at bounding box center [27, 54] width 50 height 12
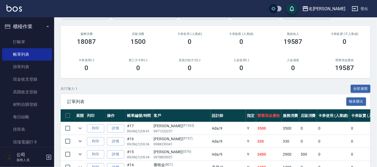
scroll to position [57, 0]
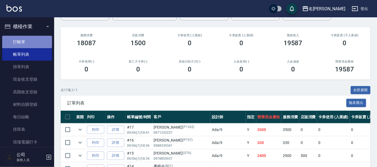
click at [30, 42] on link "打帳單" at bounding box center [27, 42] width 50 height 12
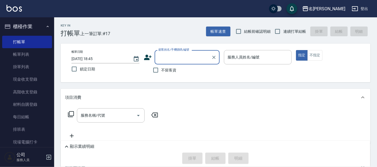
click at [167, 55] on input "顧客姓名/手機號碼/編號" at bounding box center [183, 56] width 52 height 9
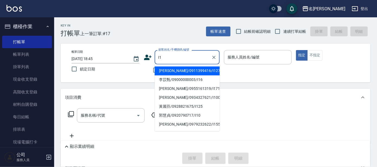
type input "I"
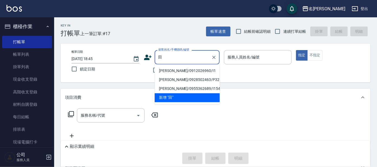
click at [167, 70] on li "[PERSON_NAME]/0912026960/I1" at bounding box center [186, 71] width 65 height 9
type input "[PERSON_NAME]/0912026960/I1"
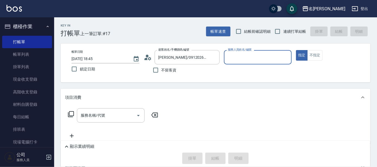
type input "Ada-9"
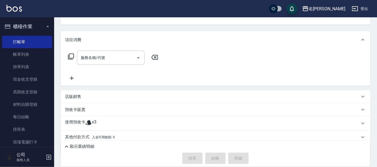
scroll to position [67, 0]
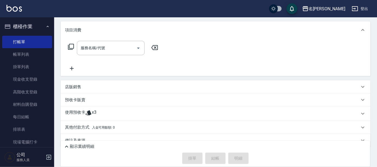
click at [83, 115] on p "使用預收卡" at bounding box center [75, 114] width 20 height 8
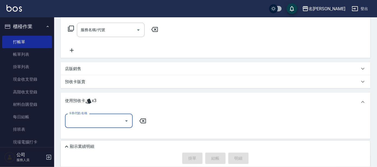
scroll to position [101, 0]
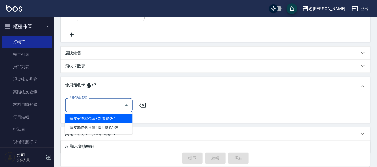
click at [89, 105] on input "卡券代號/名稱" at bounding box center [94, 104] width 55 height 9
click at [82, 119] on div "頭皮全療程包套3次 剩餘2張" at bounding box center [99, 118] width 68 height 9
type input "頭皮全療程包套3次"
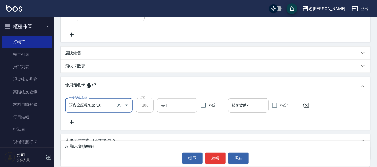
click at [159, 105] on input "洗-1" at bounding box center [177, 105] width 36 height 9
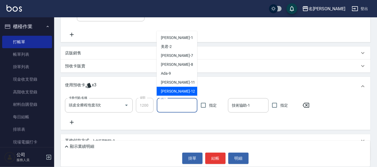
click at [164, 92] on span "云潔 -12" at bounding box center [178, 91] width 34 height 6
type input "云潔-12"
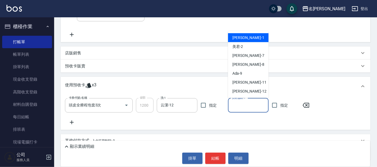
click at [232, 103] on div "技術協助-1 技術協助-1" at bounding box center [248, 105] width 41 height 14
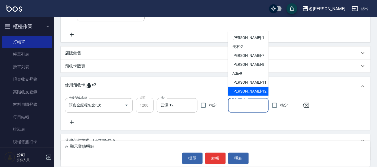
click at [232, 94] on span "云潔 -12" at bounding box center [249, 91] width 34 height 6
type input "云潔-12"
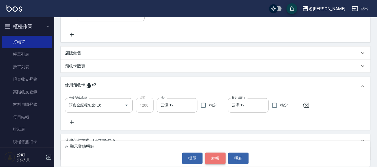
click at [218, 161] on button "結帳" at bounding box center [215, 158] width 20 height 11
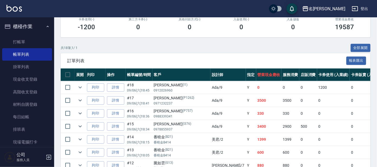
scroll to position [135, 0]
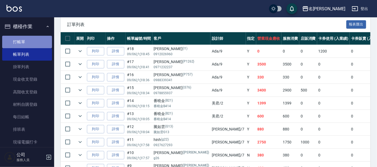
click at [31, 39] on link "打帳單" at bounding box center [27, 42] width 50 height 12
